Goal: Task Accomplishment & Management: Complete application form

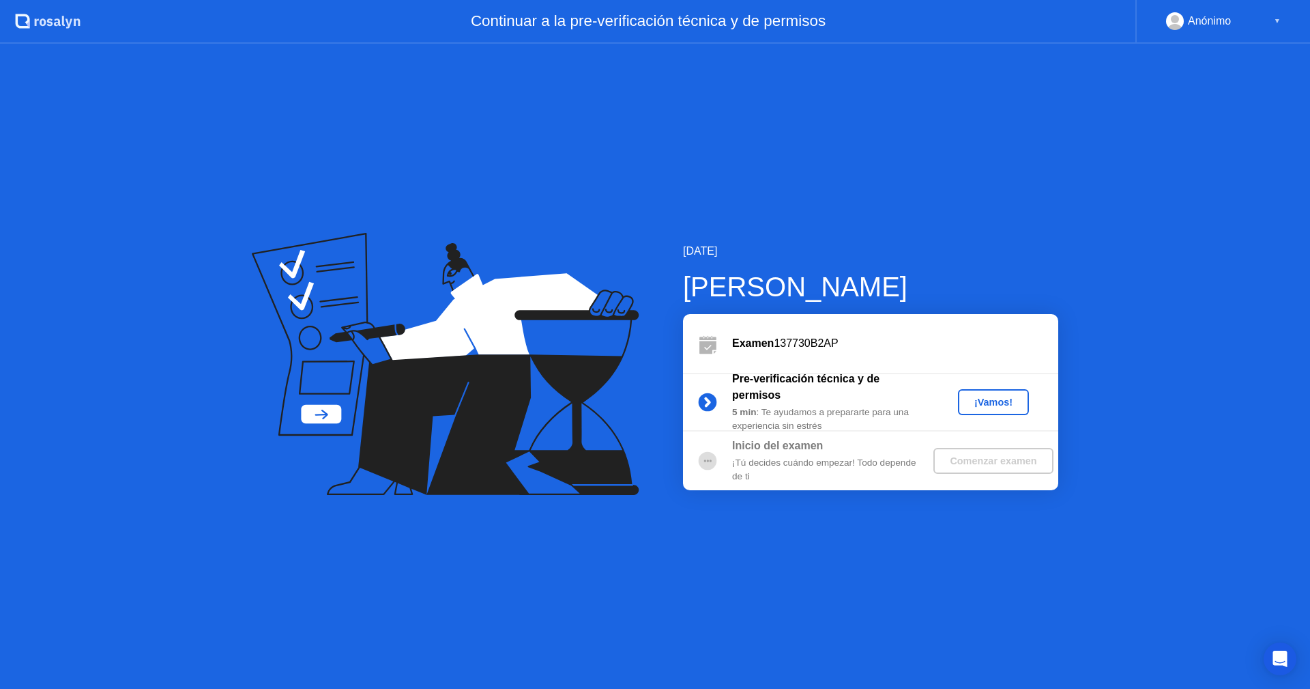
click at [976, 403] on div "¡Vamos!" at bounding box center [994, 402] width 60 height 11
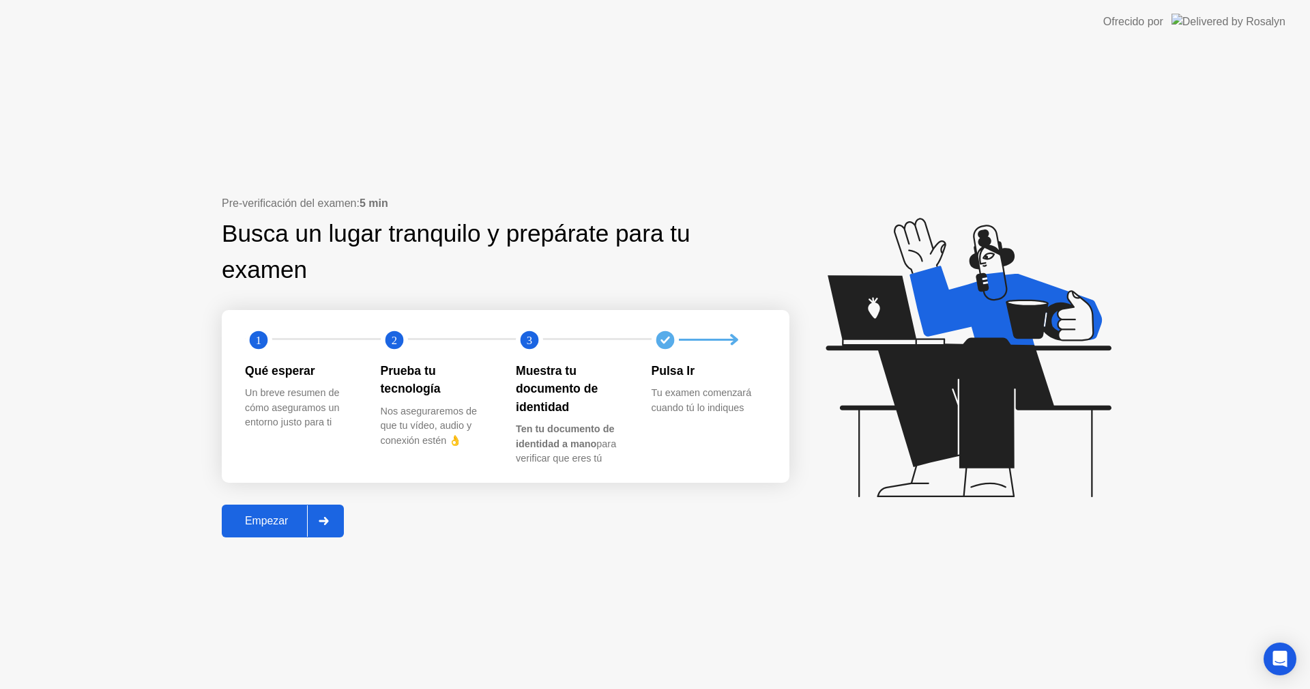
click at [289, 519] on div "Empezar" at bounding box center [266, 521] width 81 height 12
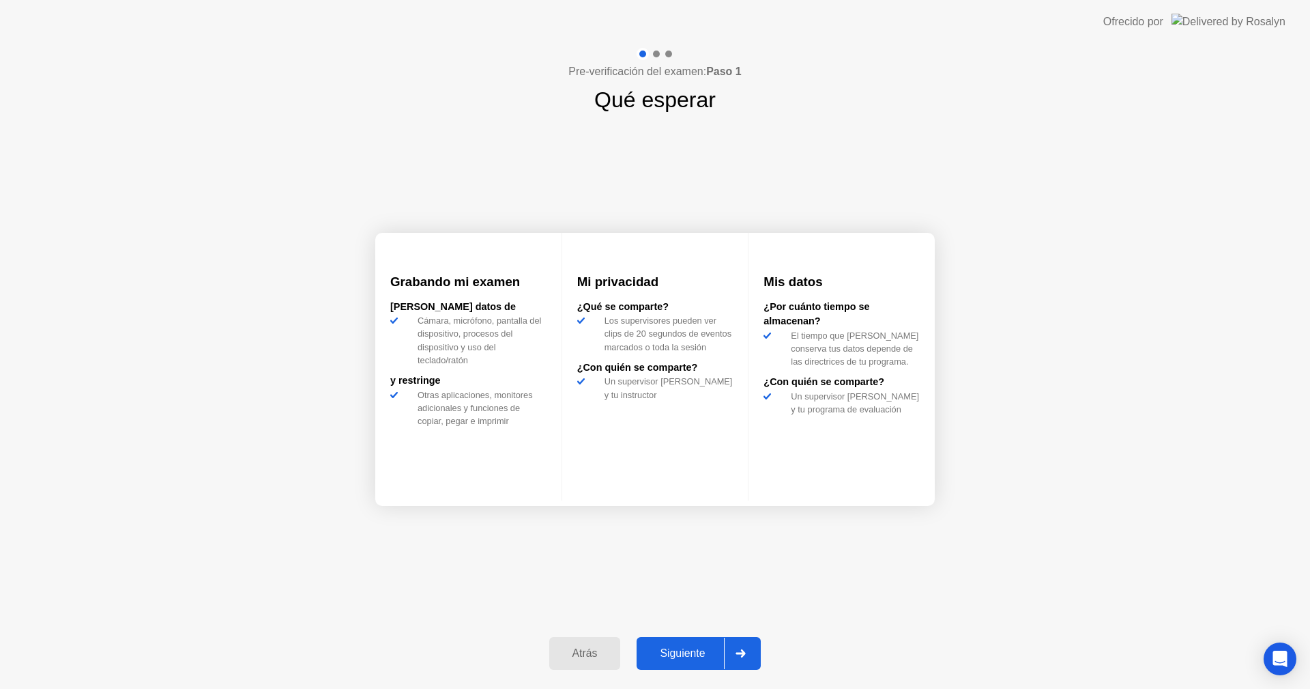
click at [692, 657] on div "Siguiente" at bounding box center [682, 653] width 83 height 12
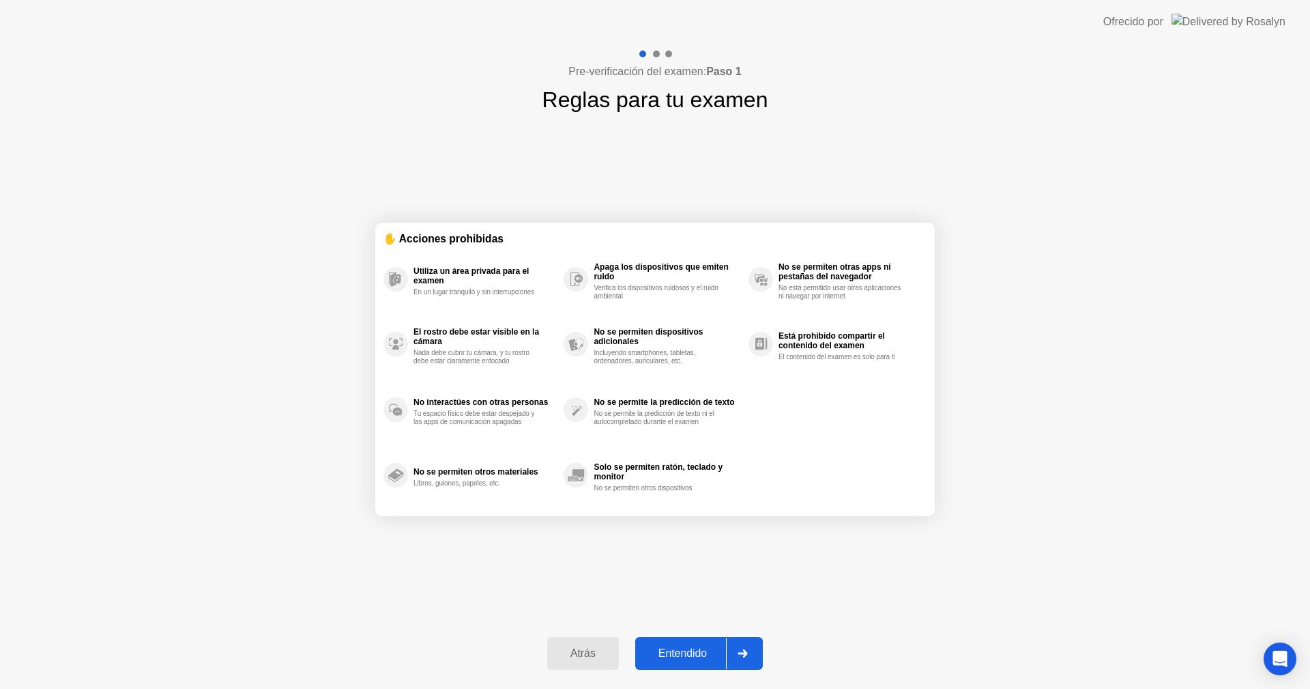
click at [692, 649] on div "Entendido" at bounding box center [683, 653] width 87 height 12
select select "**********"
select select "*******"
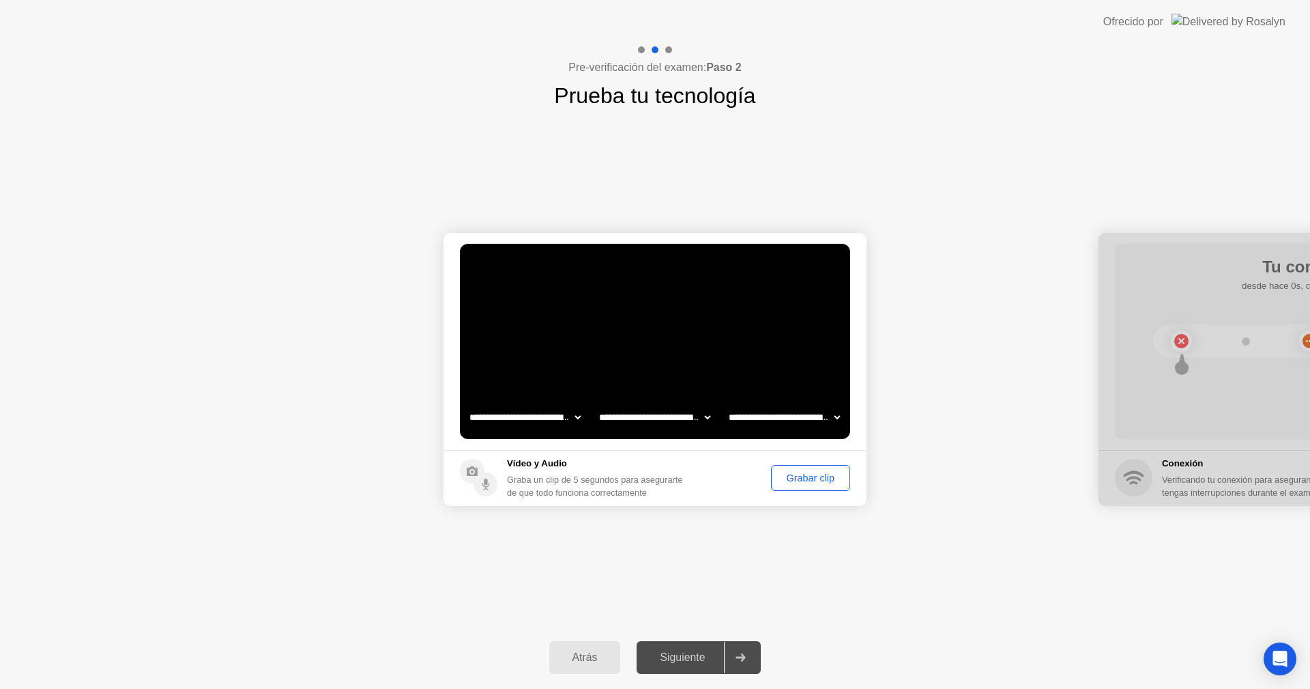
click at [800, 481] on div "Grabar clip" at bounding box center [811, 477] width 70 height 11
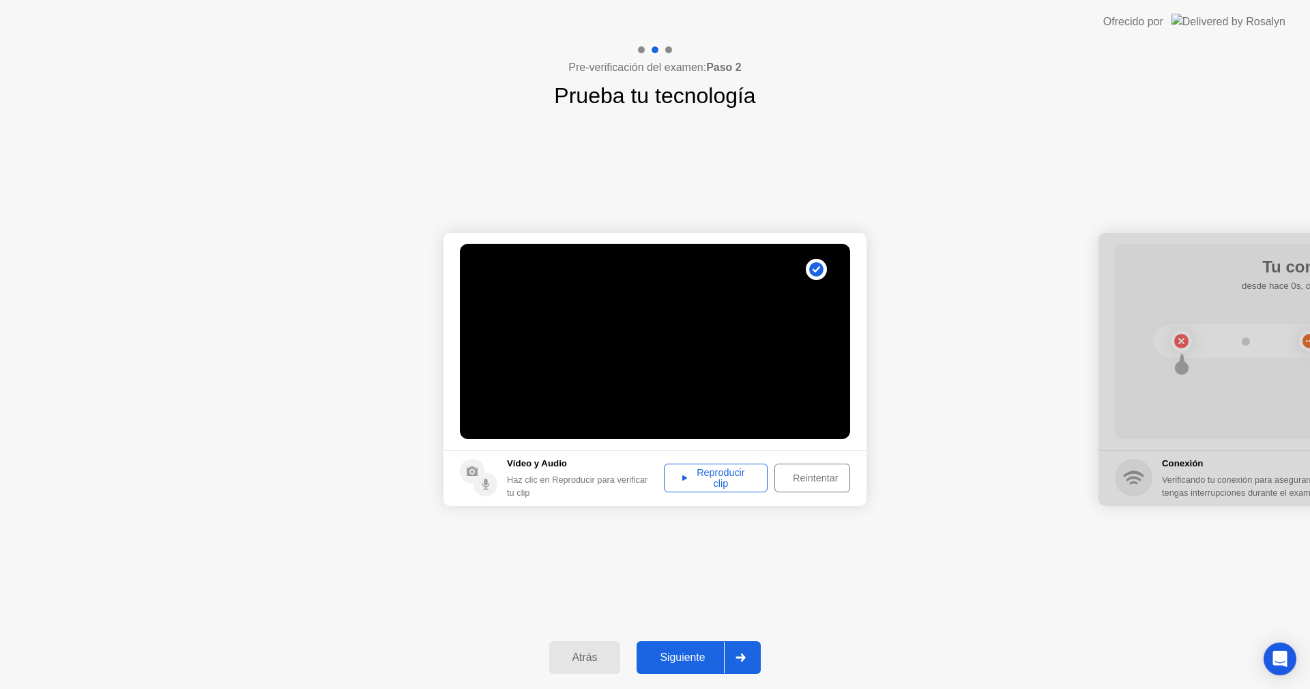
click at [711, 480] on div "Reproducir clip" at bounding box center [716, 478] width 94 height 22
click at [682, 651] on div "Siguiente" at bounding box center [682, 657] width 83 height 12
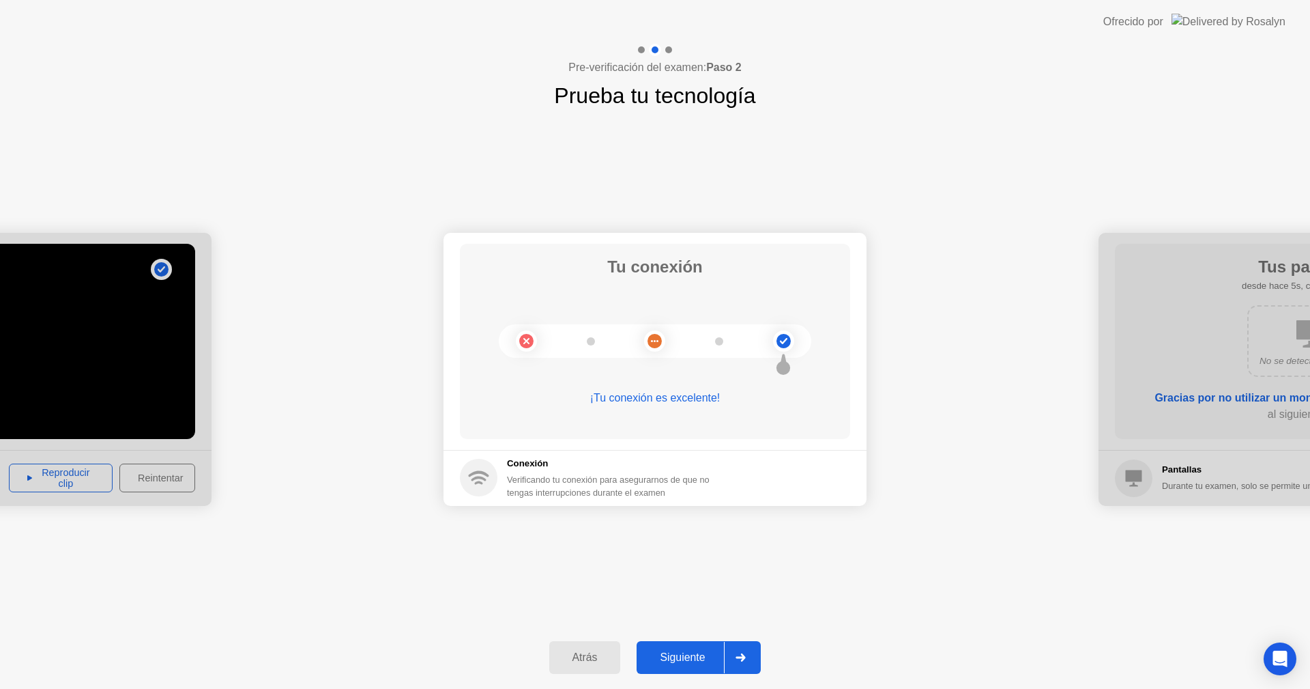
click at [700, 660] on div "Siguiente" at bounding box center [682, 657] width 83 height 12
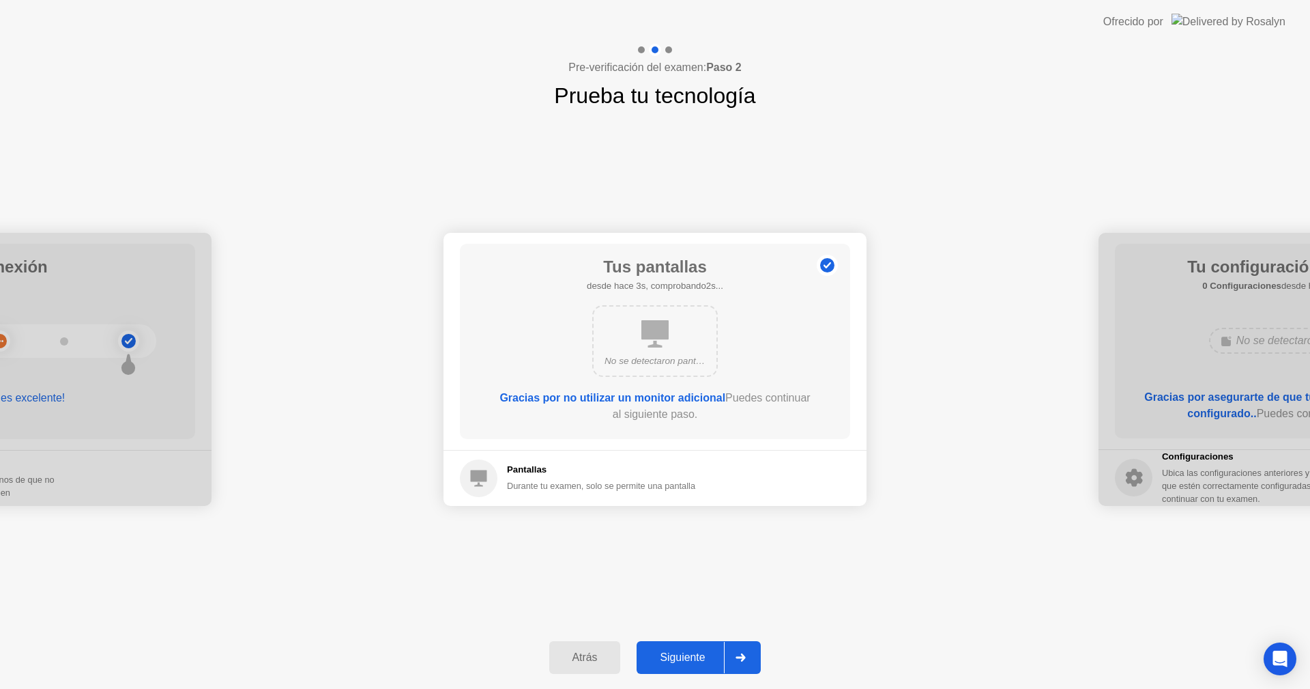
click at [683, 655] on div "Siguiente" at bounding box center [682, 657] width 83 height 12
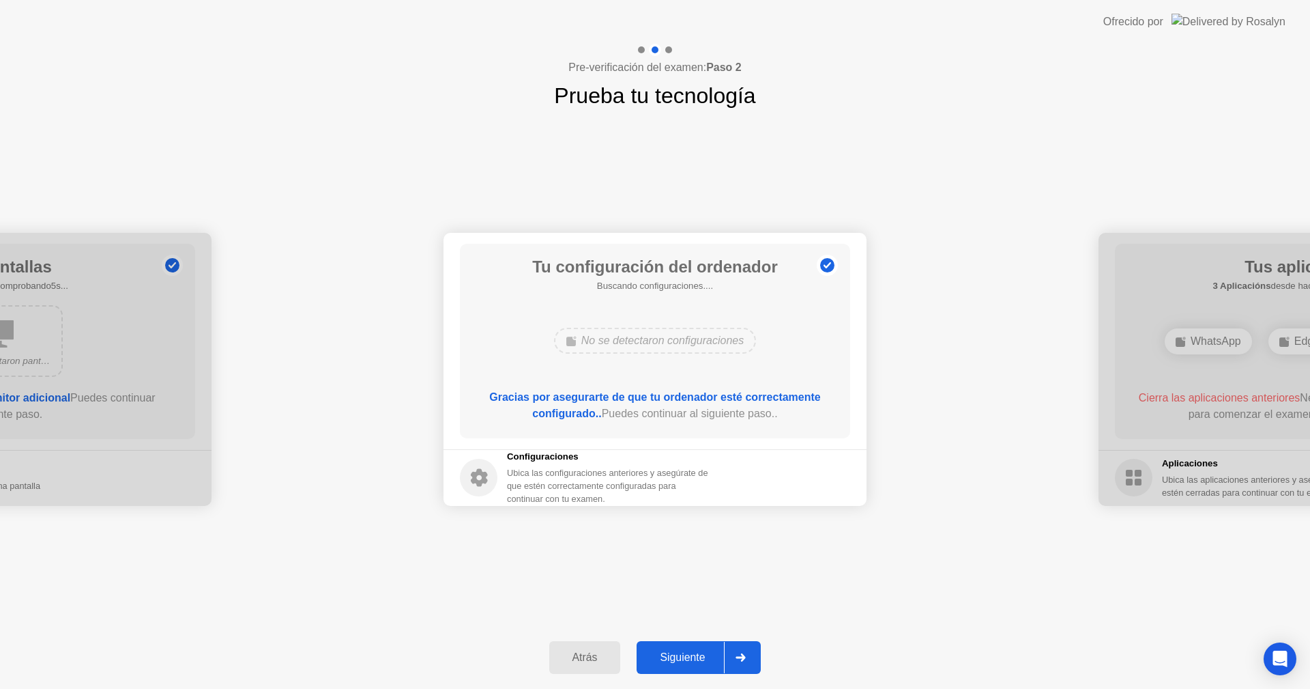
click at [672, 655] on div "Siguiente" at bounding box center [682, 657] width 83 height 12
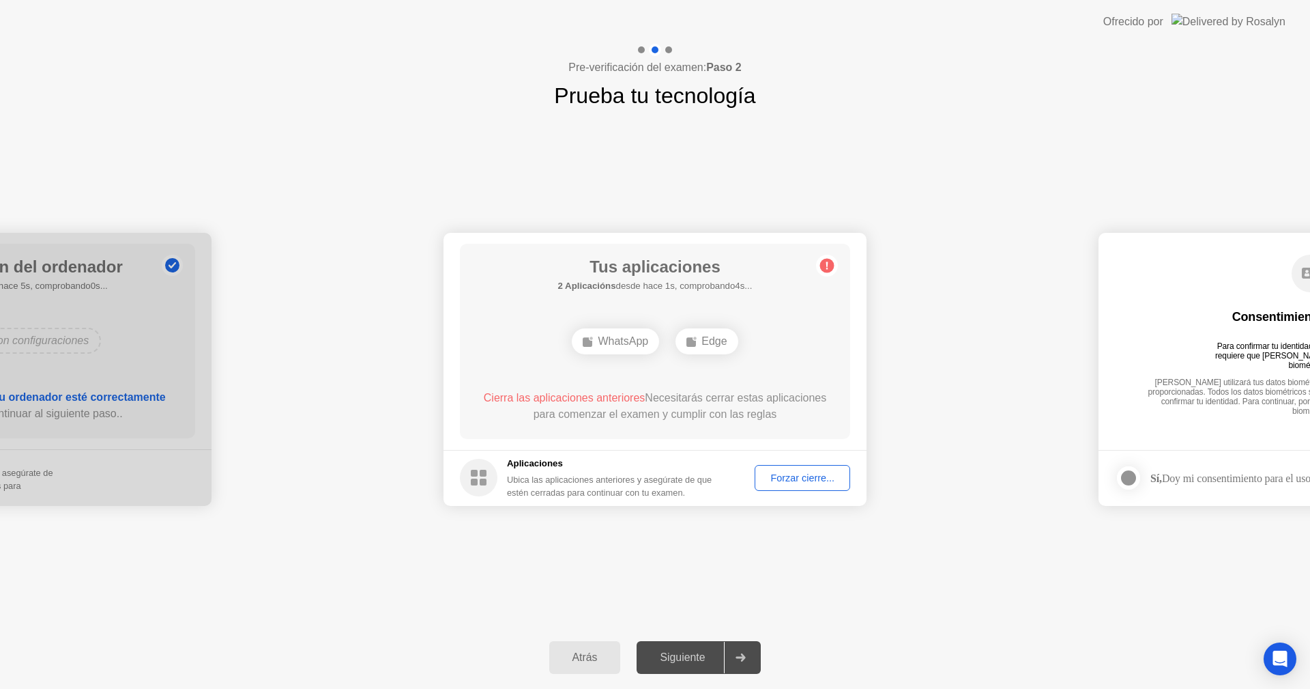
click at [1162, 129] on div "**********" at bounding box center [655, 369] width 1310 height 514
click at [988, 645] on div "Atrás Siguiente" at bounding box center [655, 657] width 1310 height 63
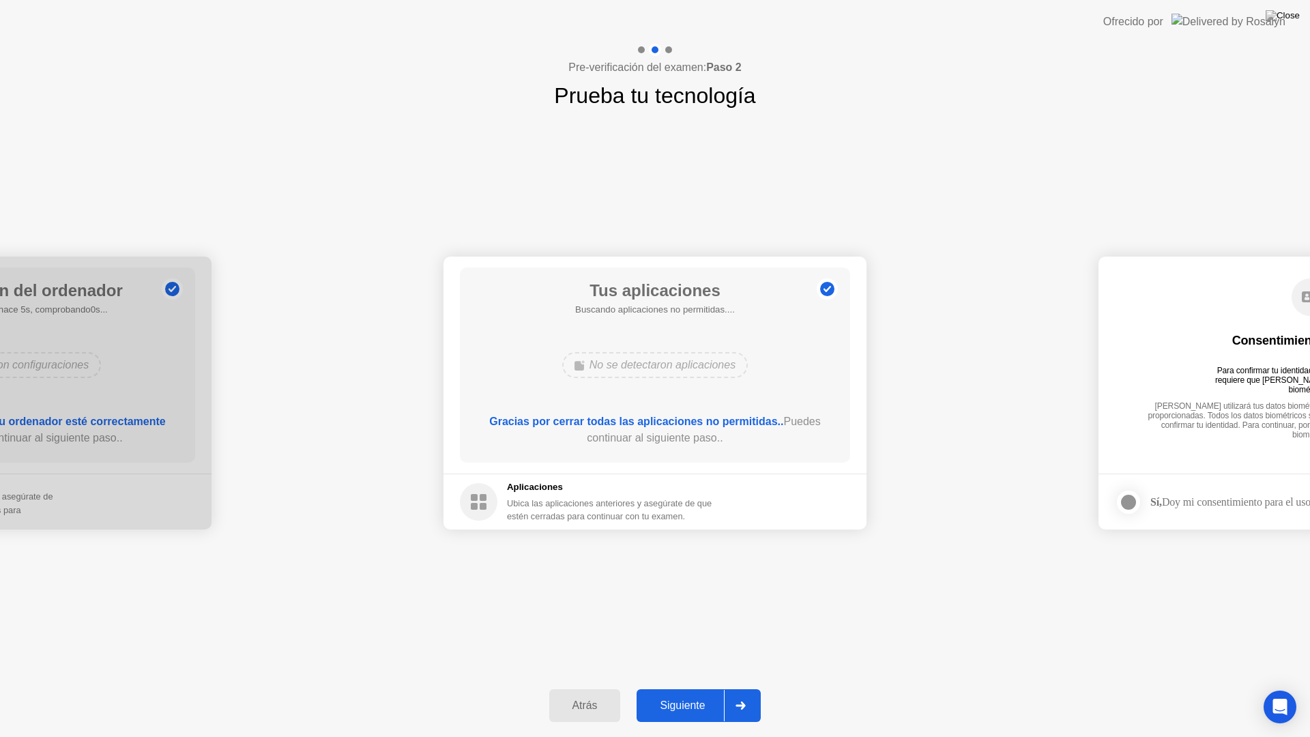
click at [681, 688] on div "Siguiente" at bounding box center [682, 706] width 83 height 12
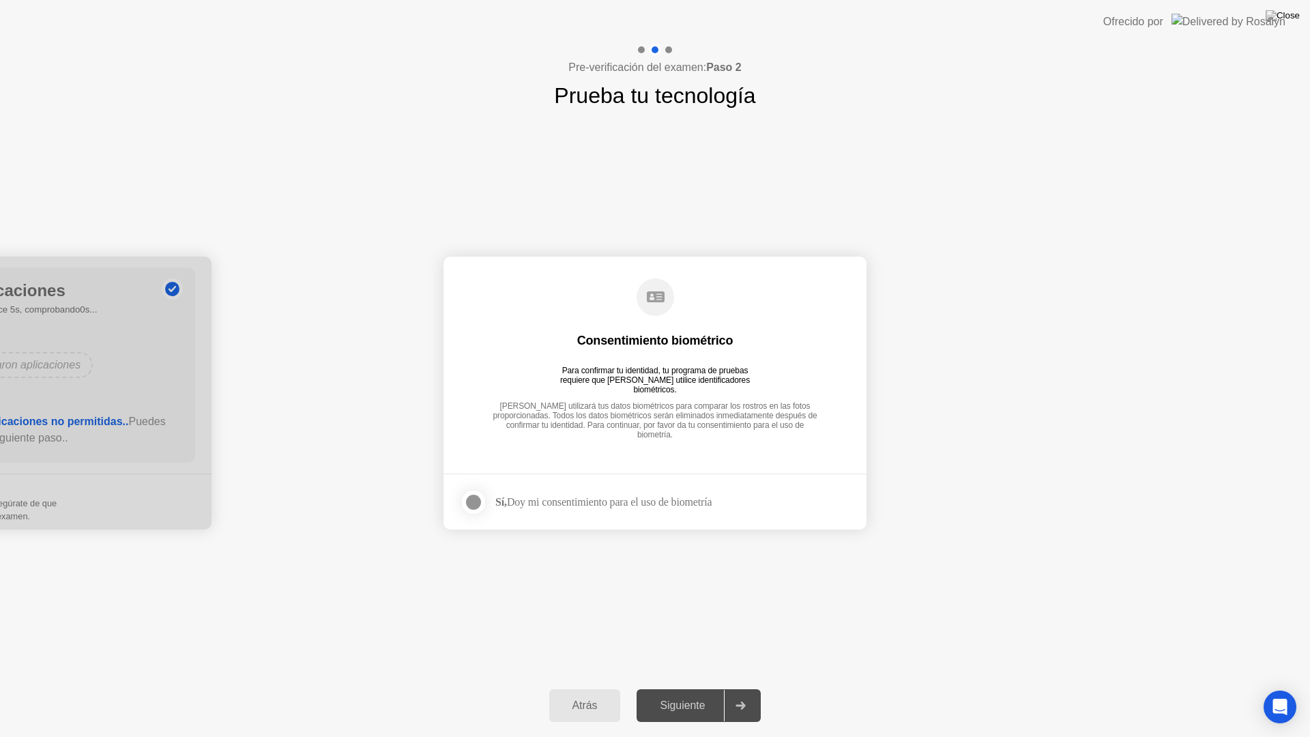
click at [511, 500] on div "Sí, Doy mi consentimiento para el uso de biometría" at bounding box center [604, 502] width 216 height 13
click at [474, 499] on div at bounding box center [473, 502] width 16 height 16
click at [703, 688] on div "Siguiente" at bounding box center [682, 706] width 83 height 12
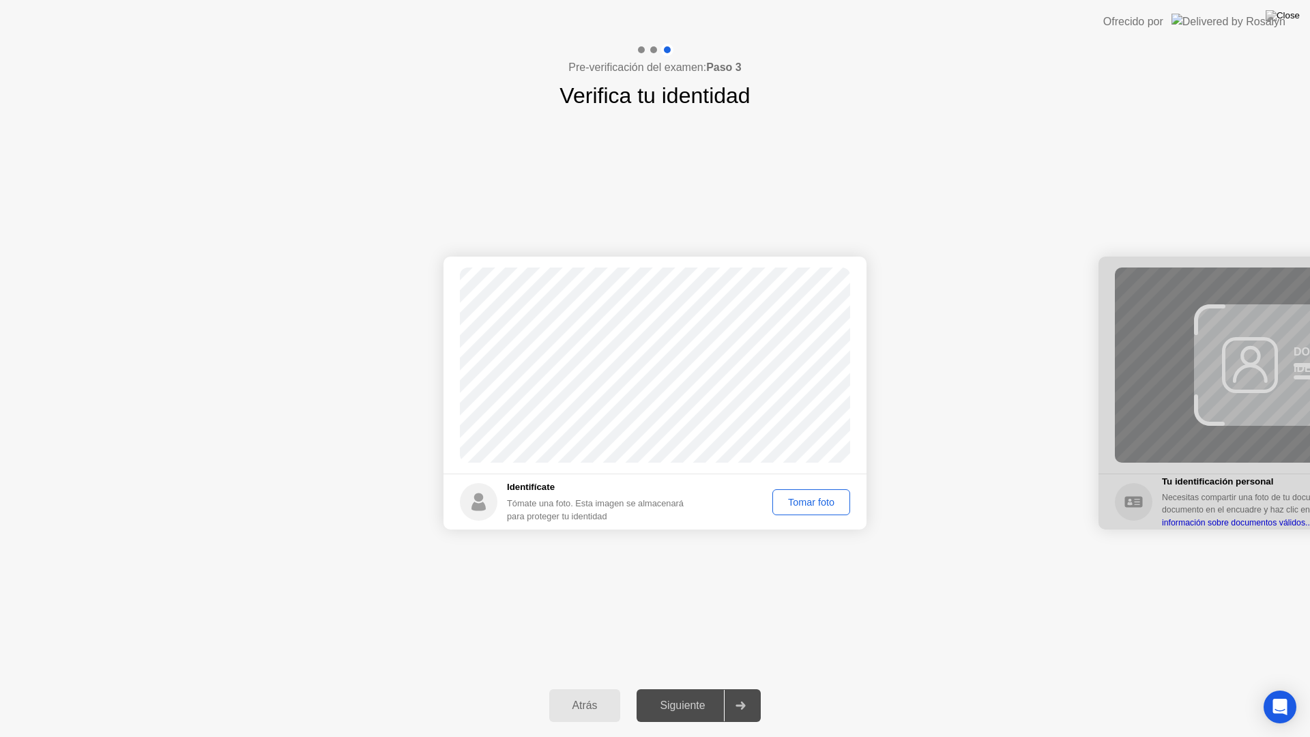
click at [816, 508] on div "Tomar foto" at bounding box center [811, 502] width 68 height 11
click at [684, 688] on div "Siguiente" at bounding box center [682, 706] width 83 height 12
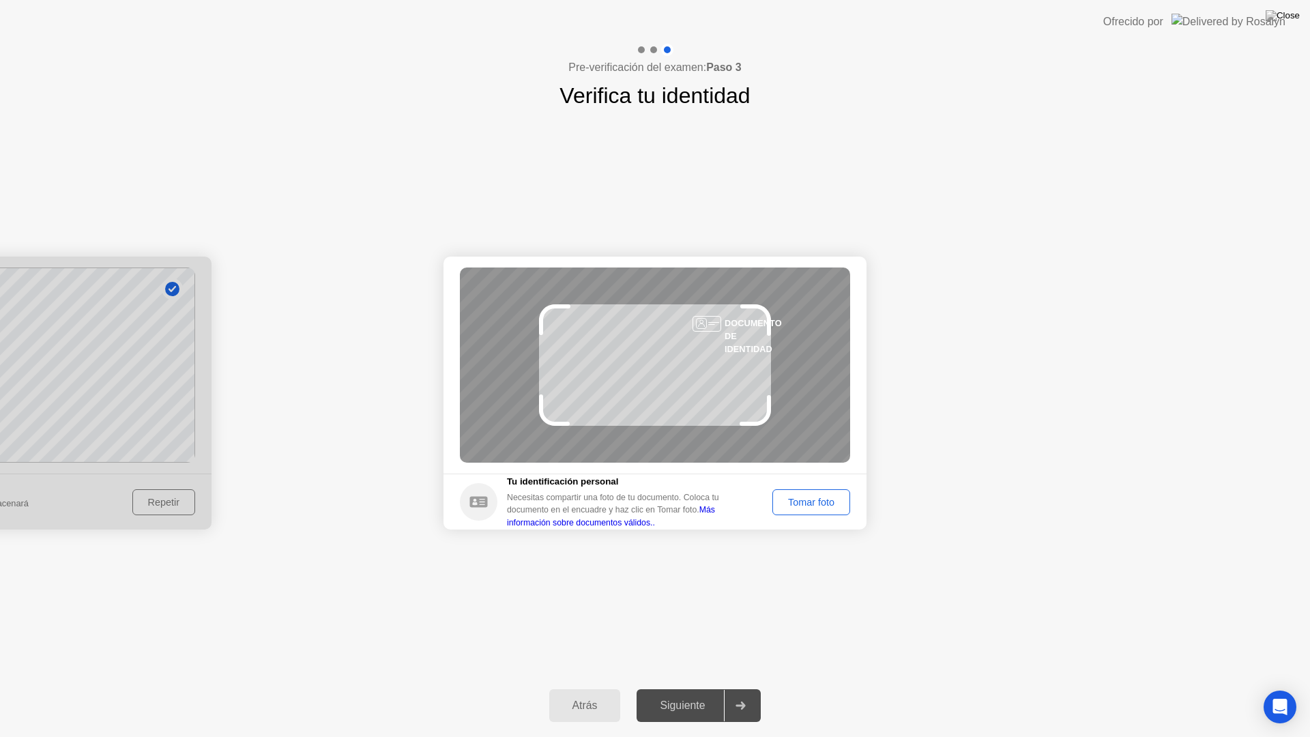
click at [802, 508] on div "Tomar foto" at bounding box center [811, 502] width 68 height 11
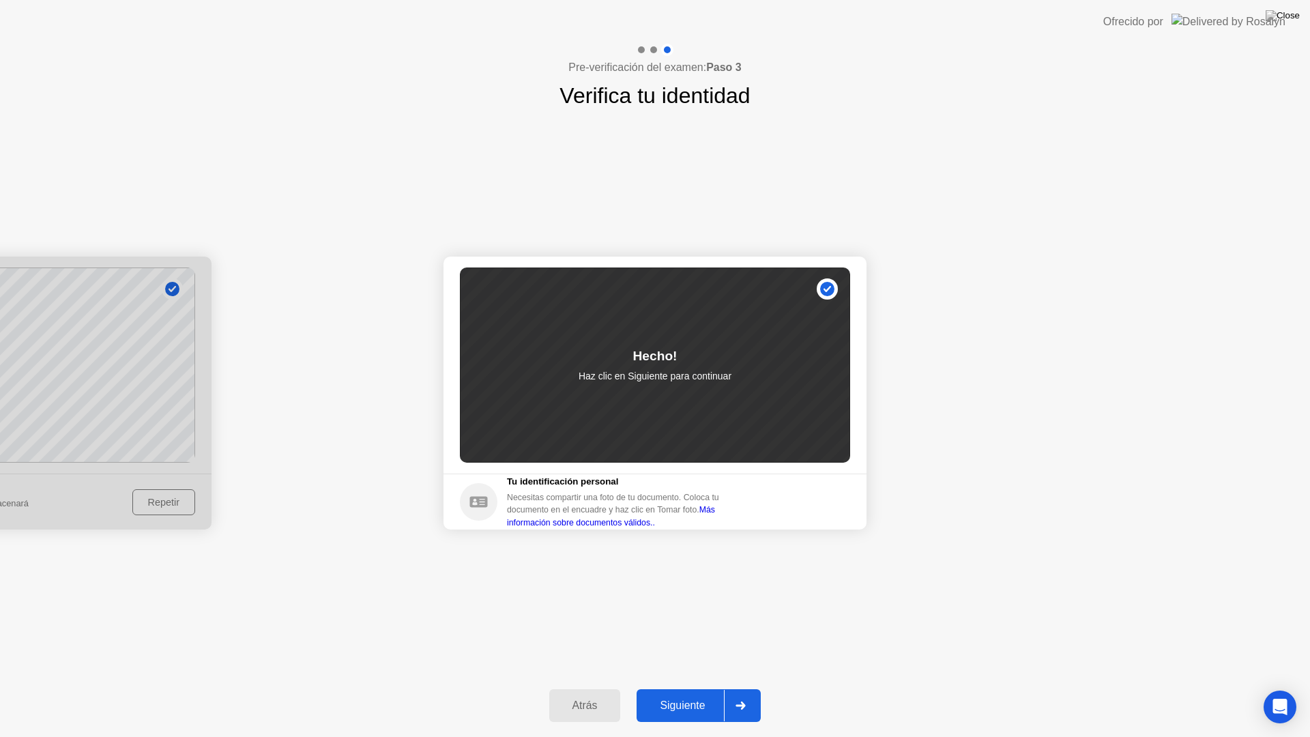
click at [693, 688] on div "Siguiente" at bounding box center [682, 706] width 83 height 12
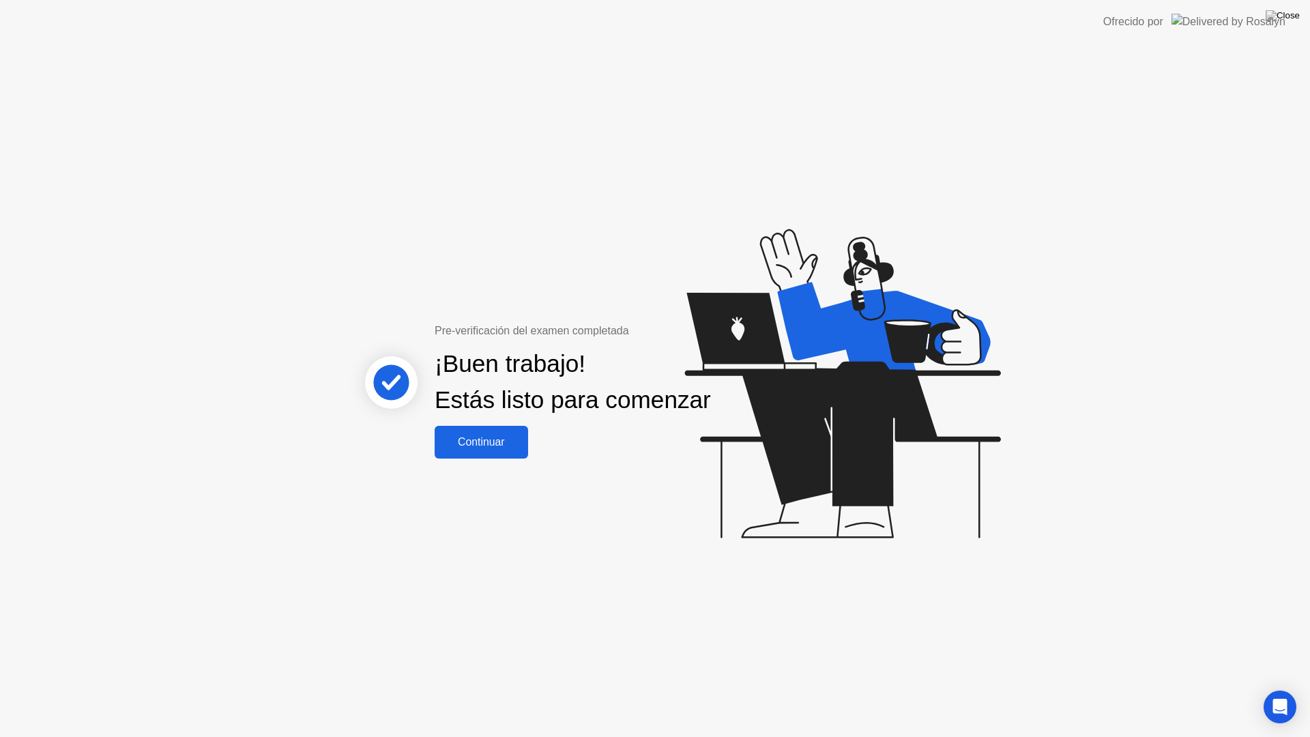
click at [470, 448] on div "Continuar" at bounding box center [481, 442] width 85 height 12
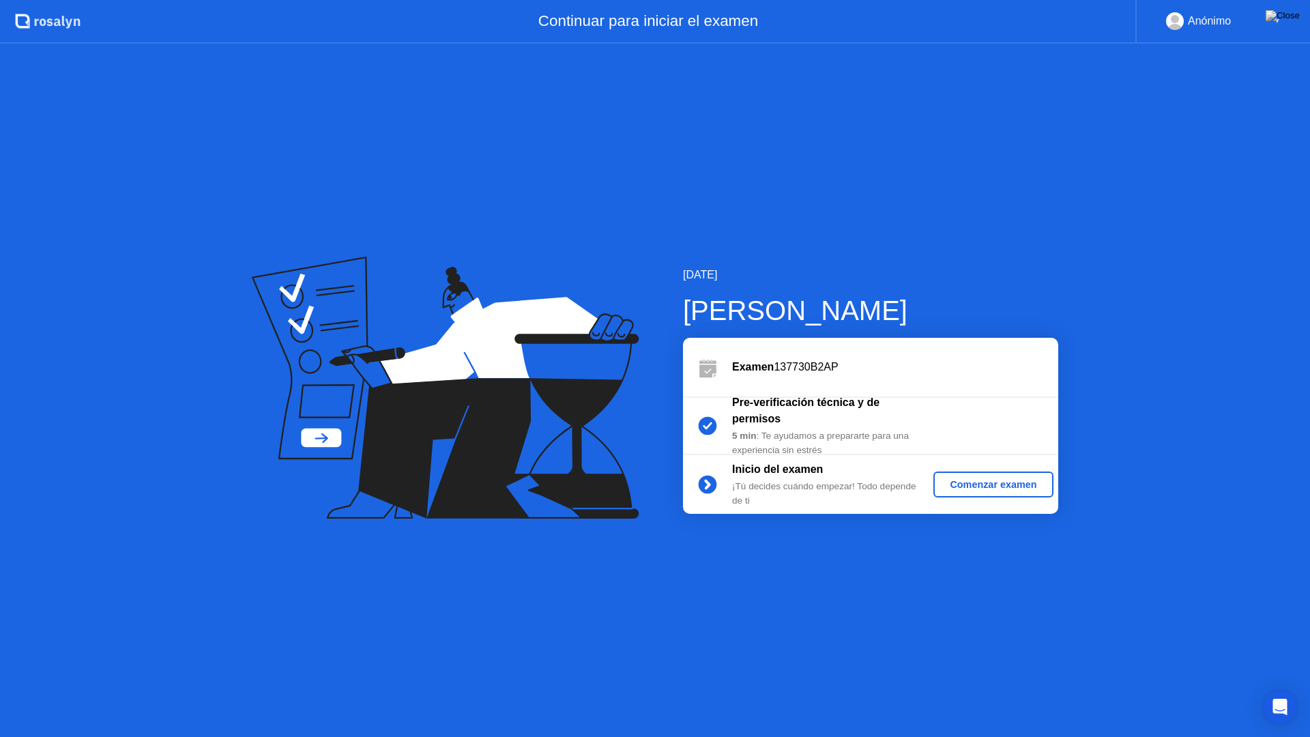
click at [956, 483] on div "Comenzar examen" at bounding box center [993, 484] width 109 height 11
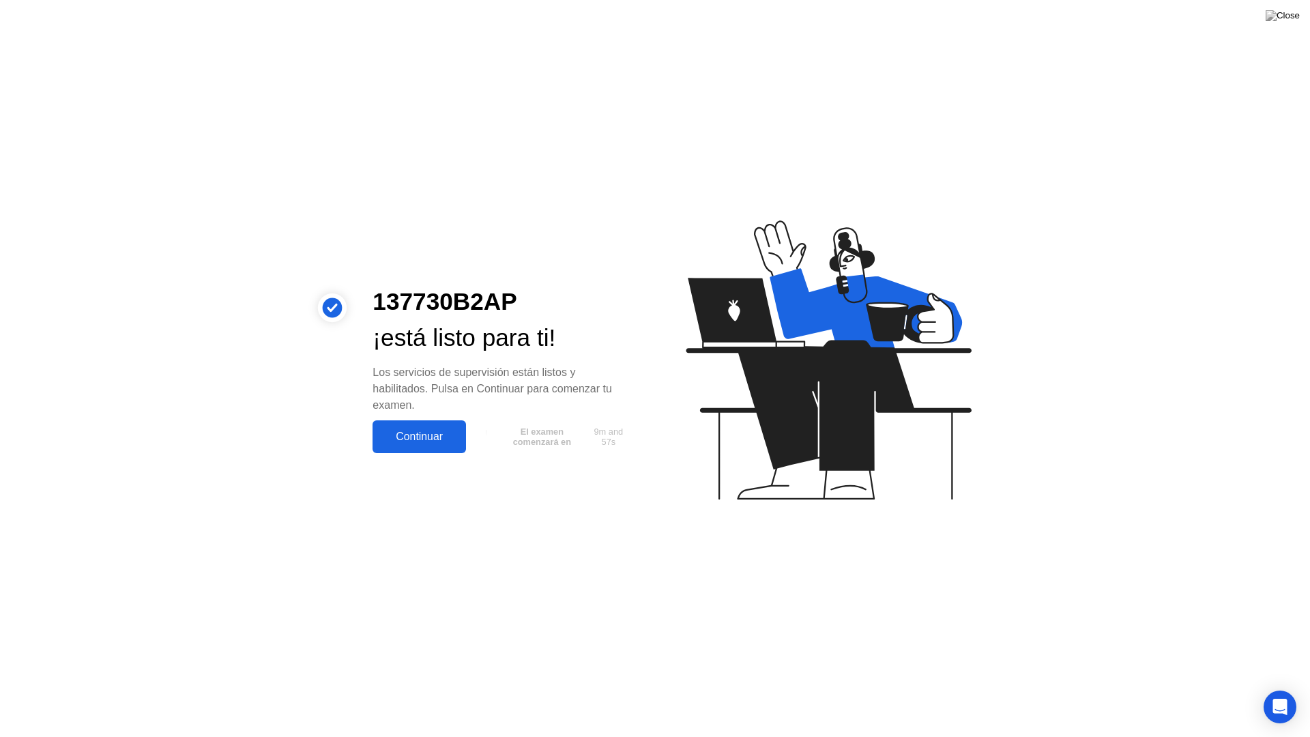
click at [425, 438] on div "Continuar" at bounding box center [419, 437] width 85 height 12
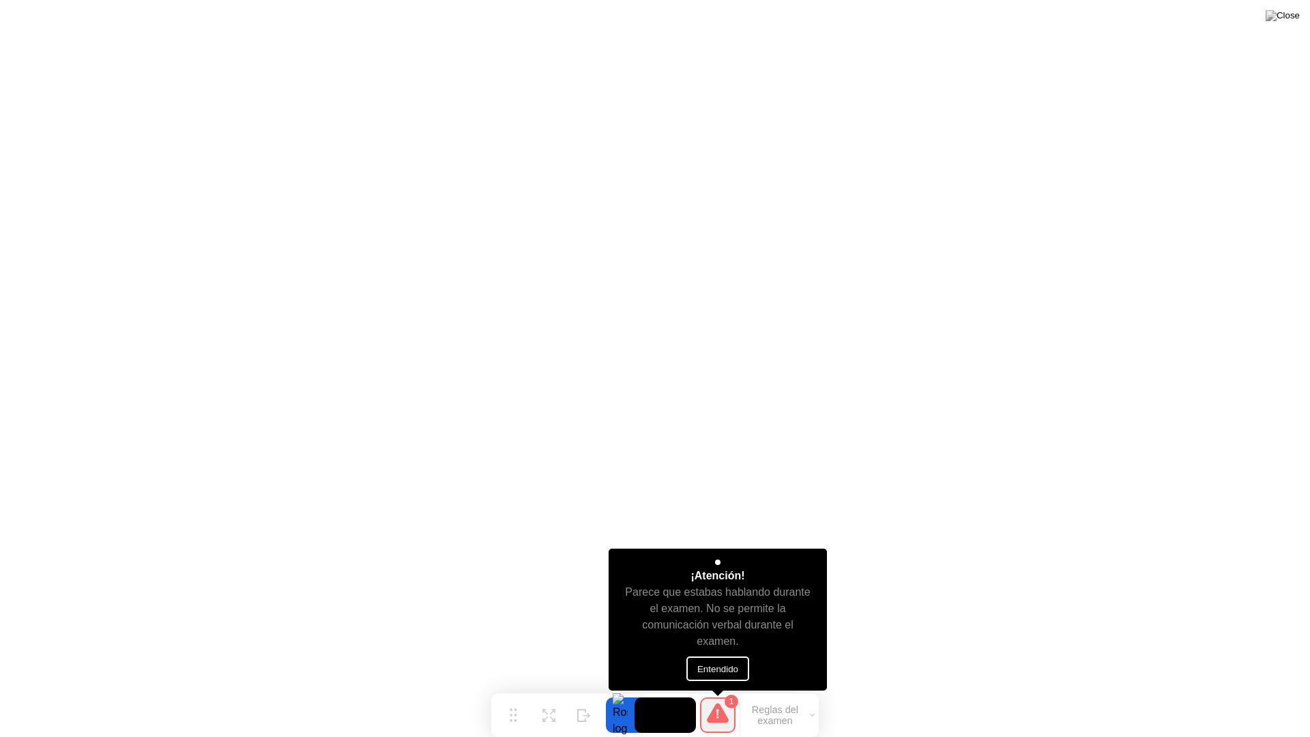
click at [728, 670] on button "Entendido" at bounding box center [718, 669] width 63 height 25
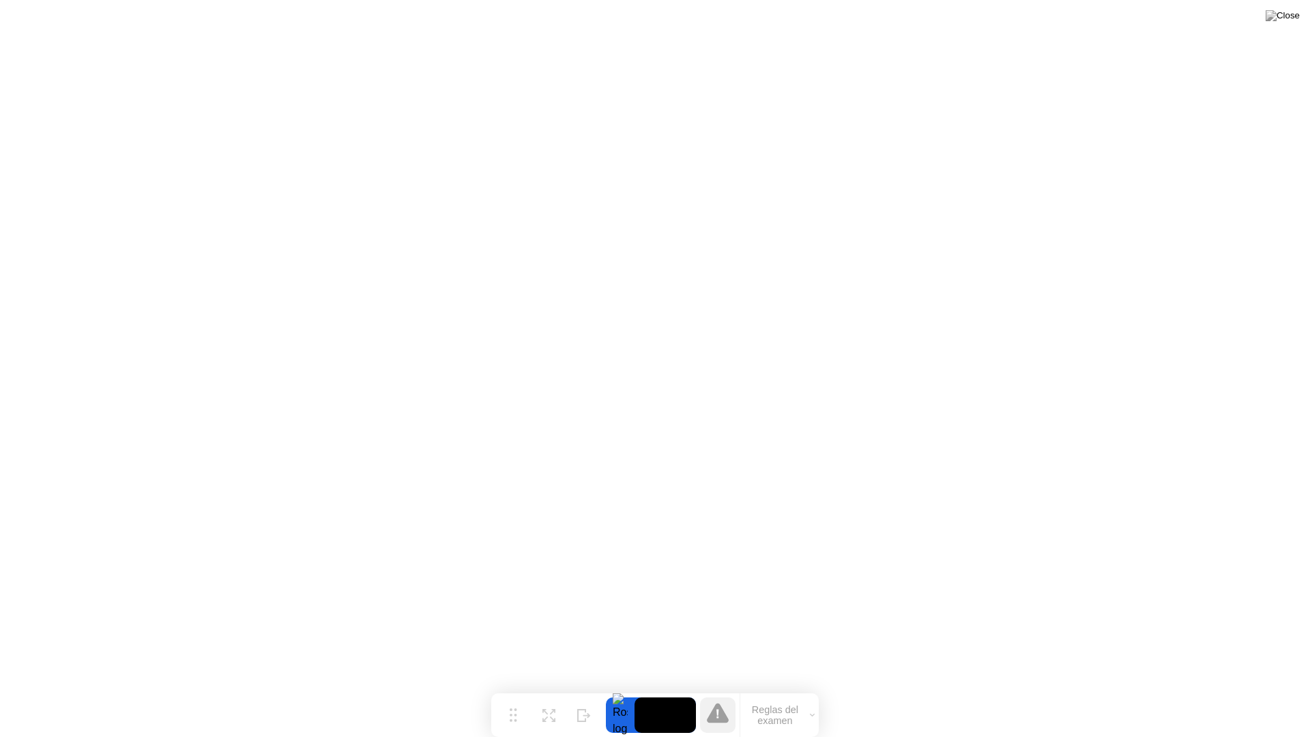
click at [786, 688] on button "Reglas del examen" at bounding box center [780, 715] width 78 height 23
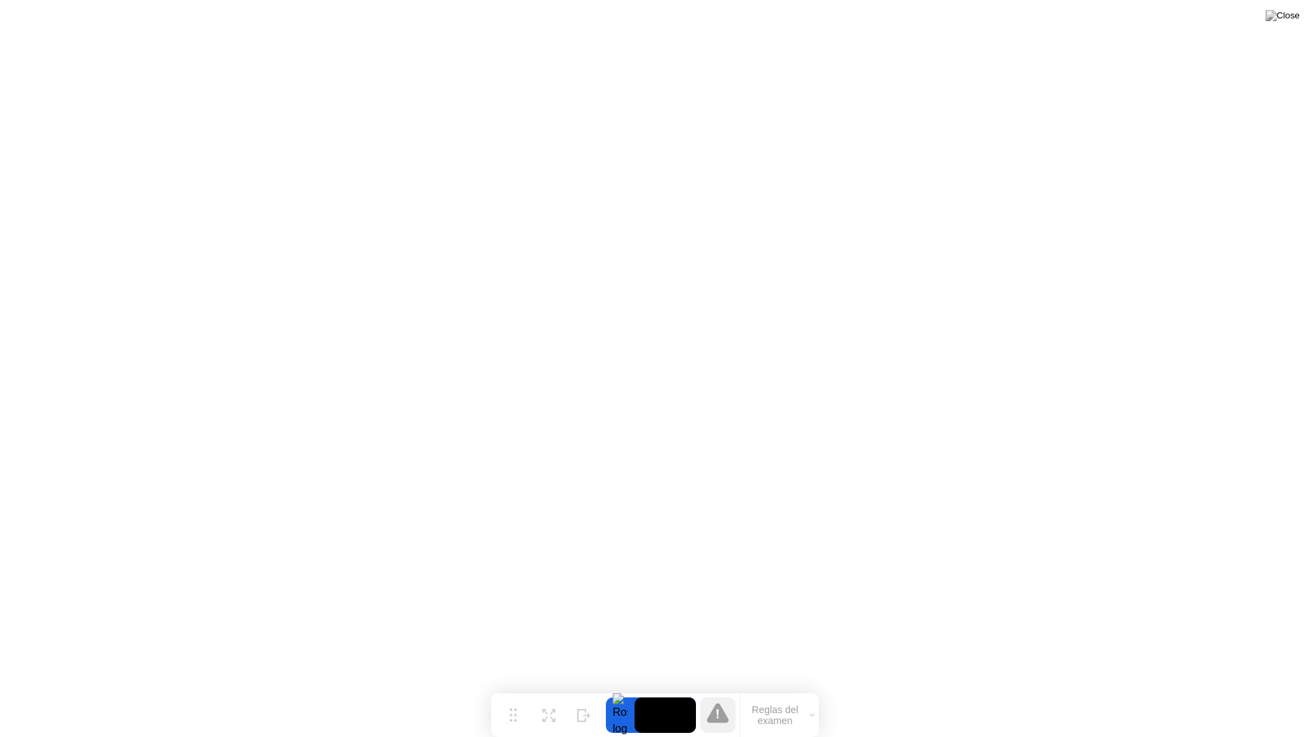
click at [785, 688] on button "Reglas del examen" at bounding box center [780, 715] width 78 height 23
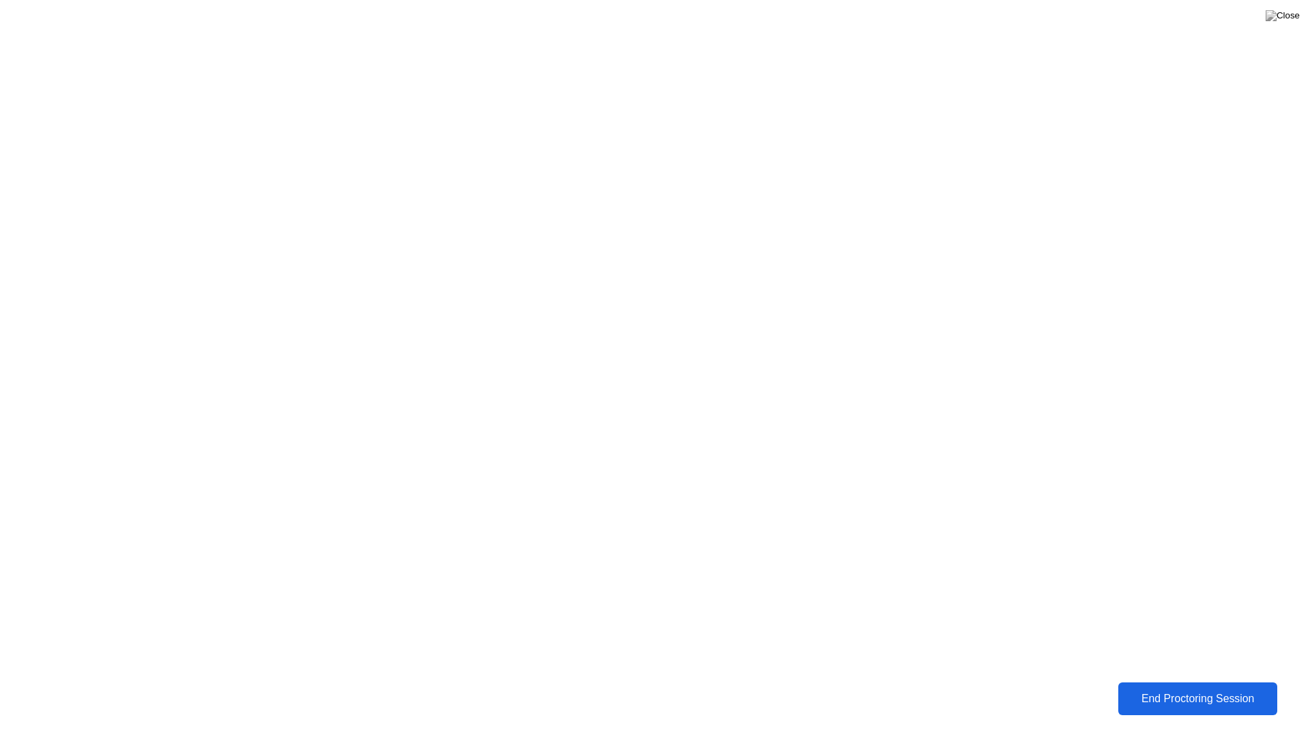
click at [1211, 688] on div "End Proctoring Session" at bounding box center [1198, 699] width 152 height 12
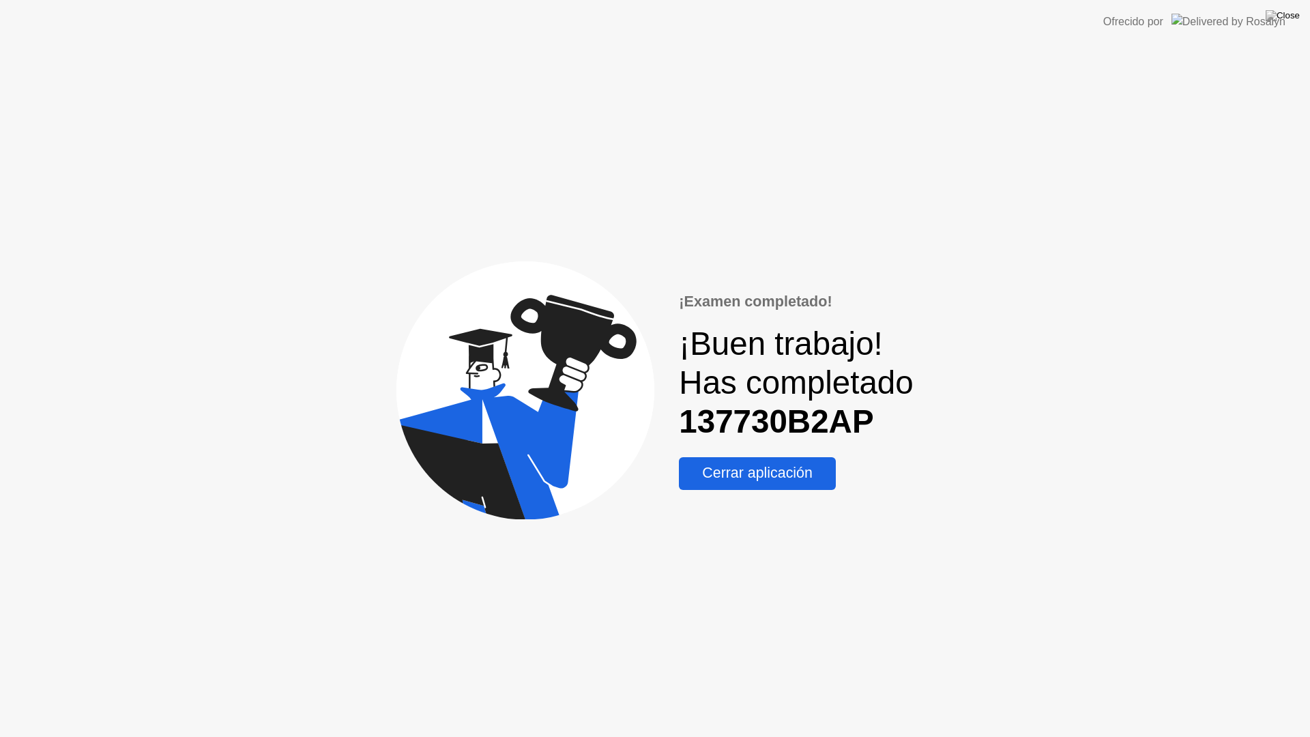
click at [773, 478] on div "Cerrar aplicación" at bounding box center [757, 473] width 149 height 17
